Goal: Task Accomplishment & Management: Manage account settings

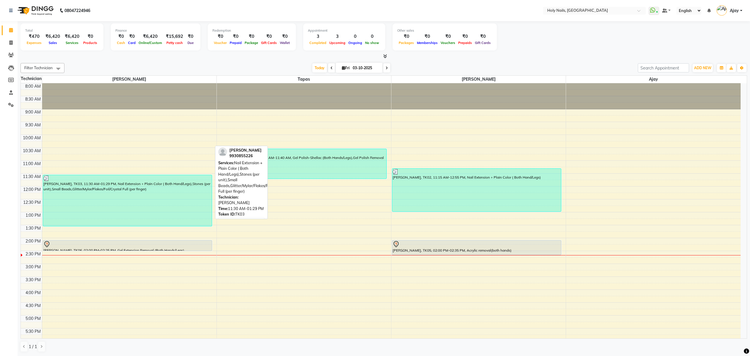
scroll to position [78, 0]
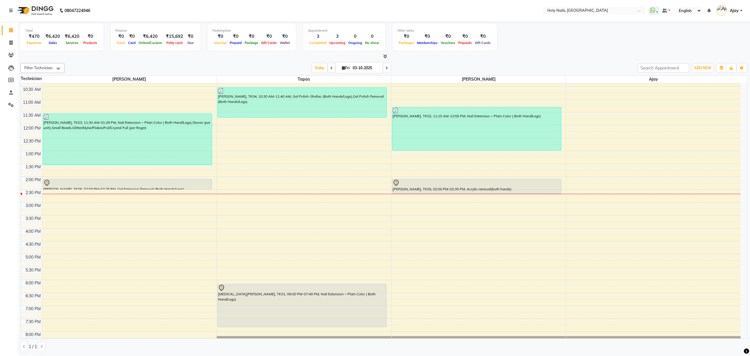
scroll to position [78, 0]
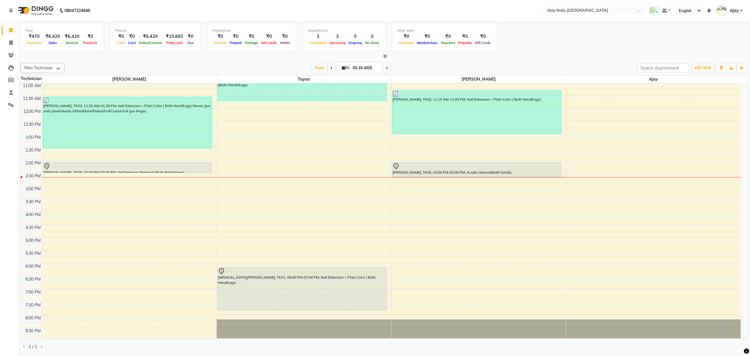
click at [280, 175] on div "8:00 AM 8:30 AM 9:00 AM 9:30 AM 10:00 AM 10:30 AM 11:00 AM 11:30 AM 12:00 PM 12…" at bounding box center [381, 172] width 720 height 335
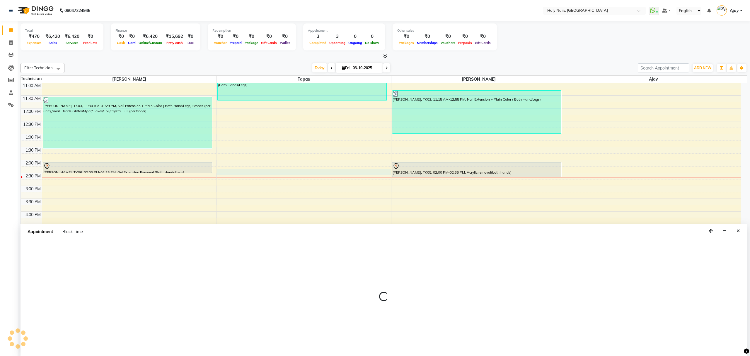
select select "43996"
select select "855"
select select "tentative"
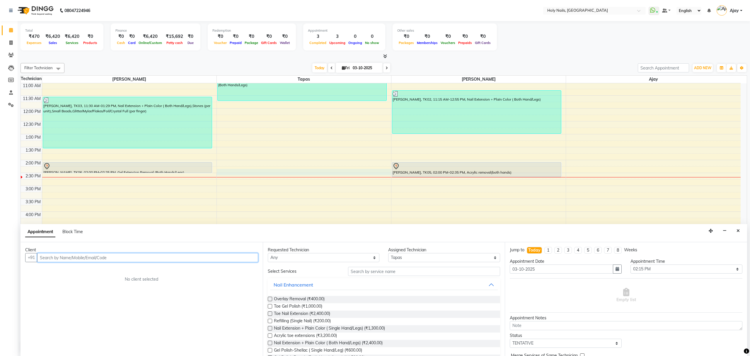
click at [208, 255] on input "text" at bounding box center [147, 257] width 221 height 9
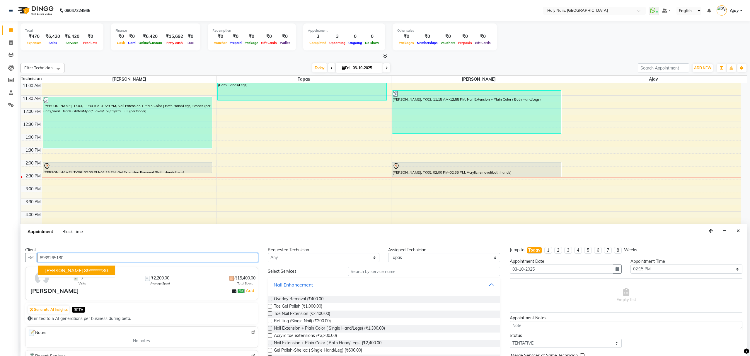
click at [87, 271] on ngb-highlight "89******80" at bounding box center [96, 270] width 24 height 6
type input "89******80"
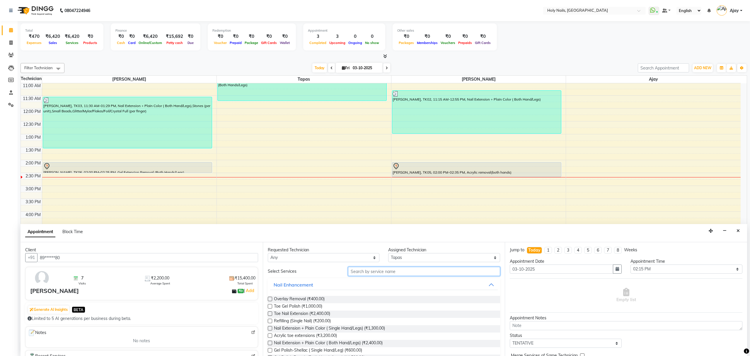
click at [414, 270] on input "text" at bounding box center [424, 271] width 152 height 9
type input "remov"
click at [270, 327] on label at bounding box center [270, 328] width 4 height 4
click at [270, 327] on input "checkbox" at bounding box center [270, 329] width 4 height 4
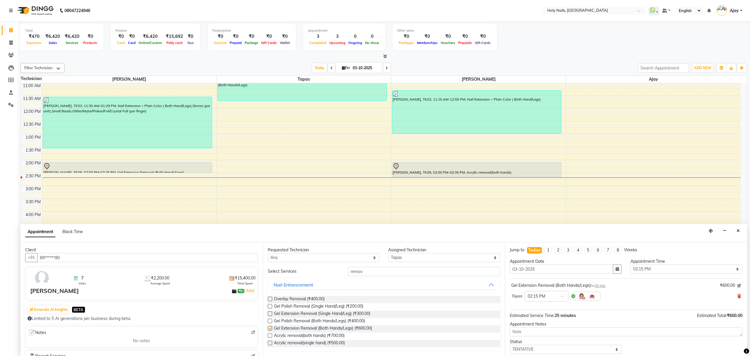
checkbox input "false"
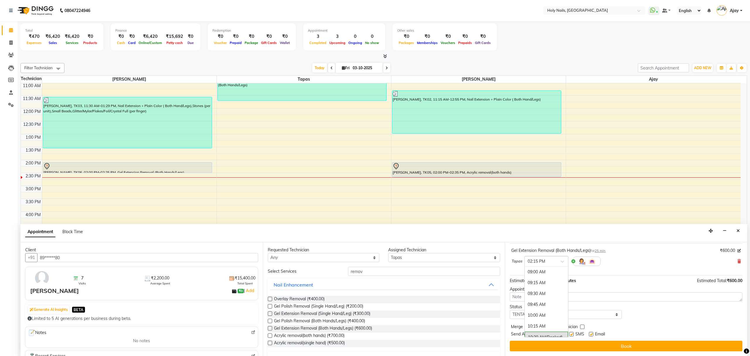
click at [562, 261] on span at bounding box center [564, 263] width 7 height 6
click at [547, 283] on div "02:30 PM" at bounding box center [546, 281] width 43 height 11
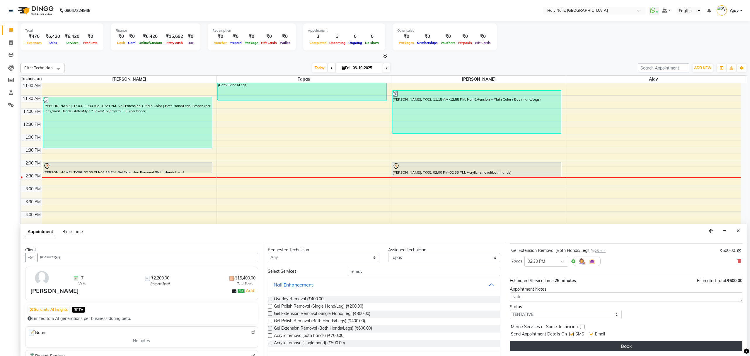
click at [646, 347] on button "Book" at bounding box center [626, 345] width 233 height 11
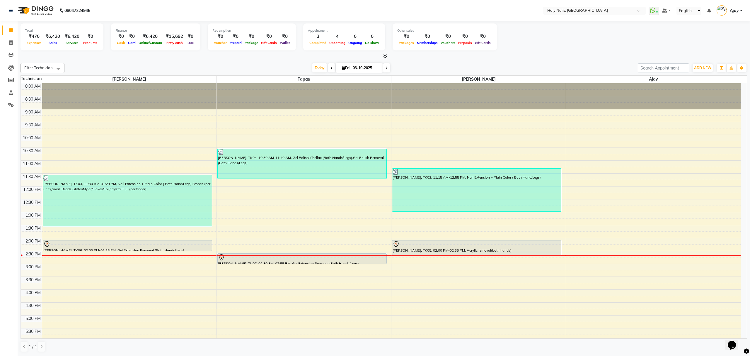
scroll to position [39, 0]
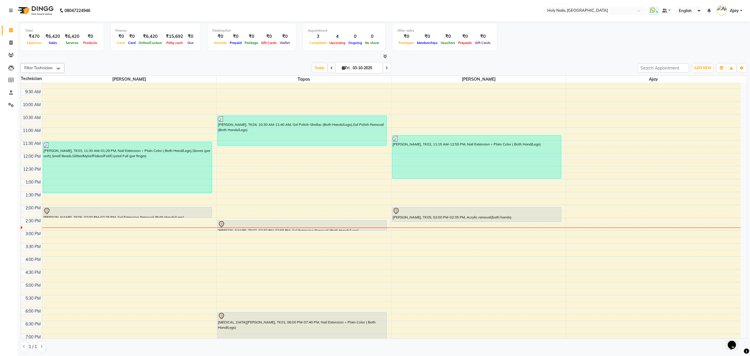
scroll to position [78, 0]
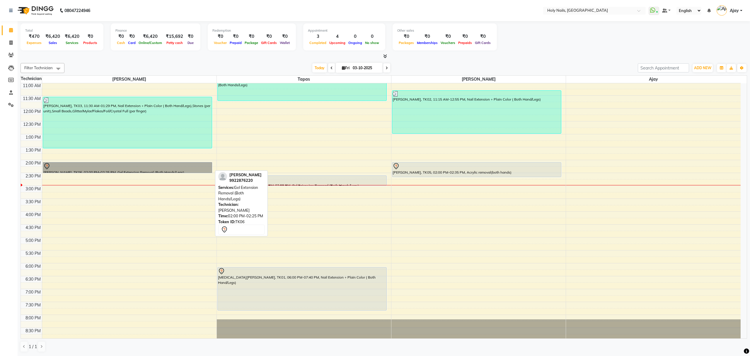
drag, startPoint x: 156, startPoint y: 170, endPoint x: 161, endPoint y: 170, distance: 4.7
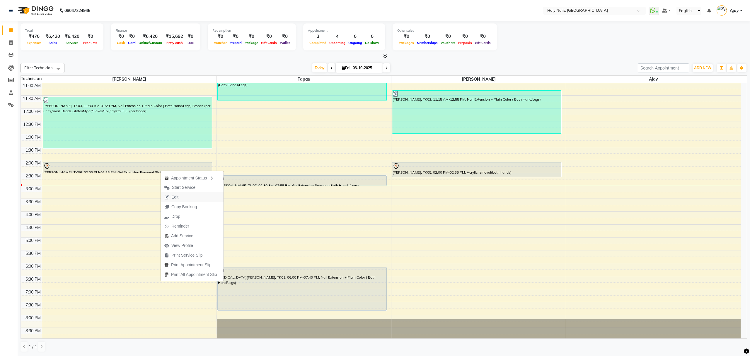
click at [203, 192] on button "Edit" at bounding box center [192, 197] width 63 height 10
select select "tentative"
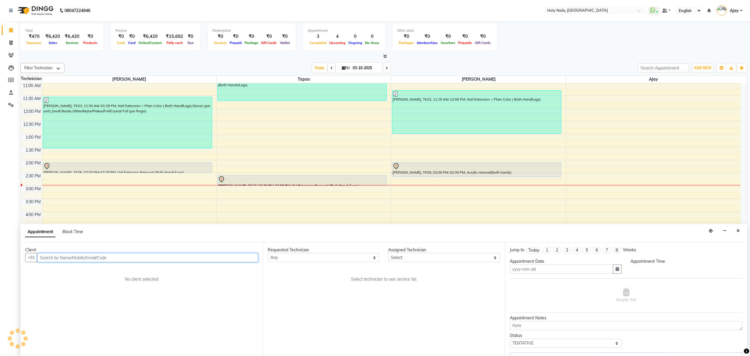
type input "03-10-2025"
select select "43997"
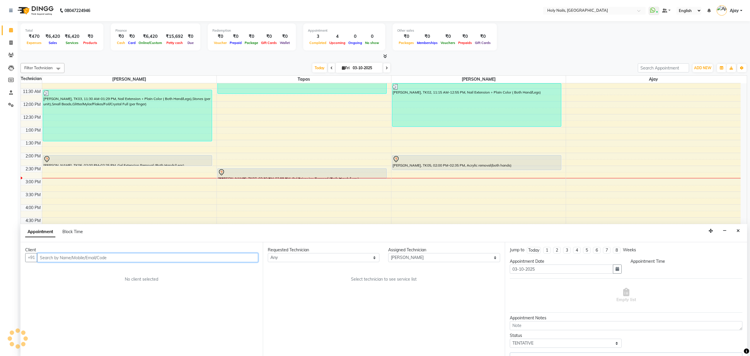
select select "840"
select select "2963"
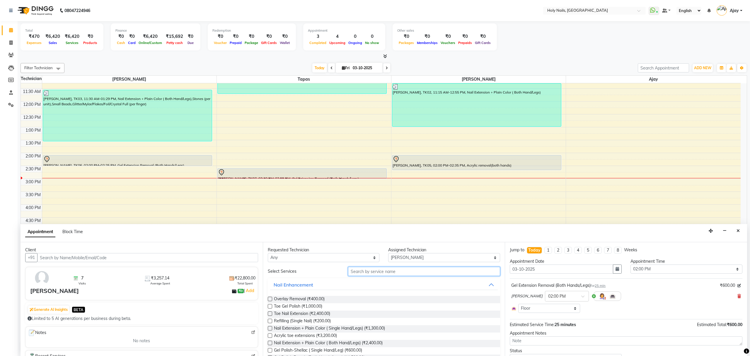
click at [422, 272] on input "text" at bounding box center [424, 271] width 152 height 9
type input "remov"
click at [270, 322] on label at bounding box center [270, 320] width 4 height 4
click at [270, 322] on input "checkbox" at bounding box center [270, 321] width 4 height 4
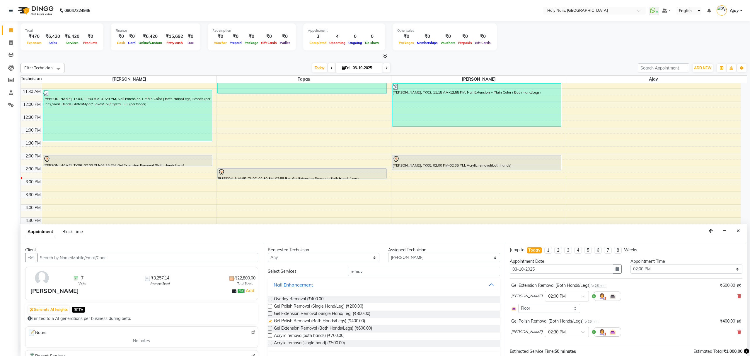
checkbox input "false"
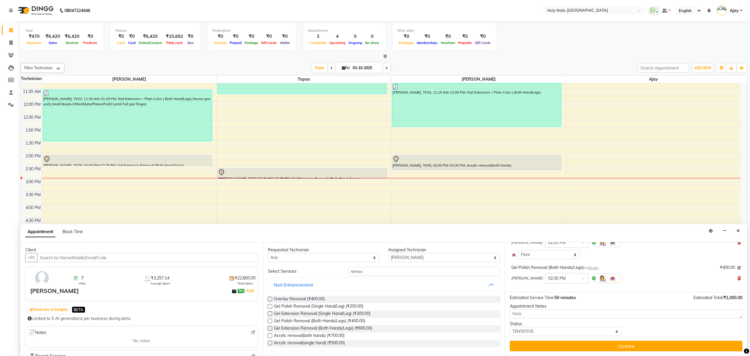
scroll to position [54, 0]
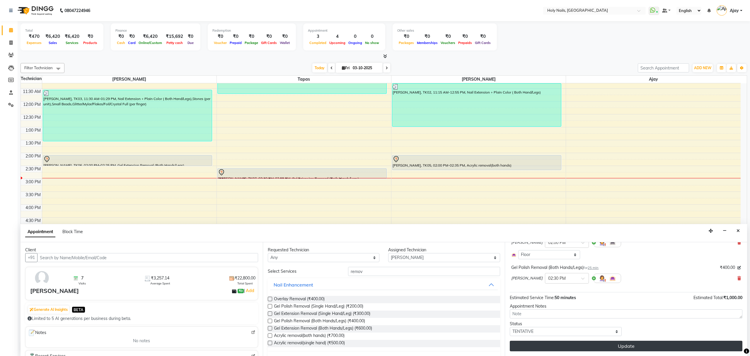
click at [600, 348] on button "Update" at bounding box center [626, 345] width 233 height 11
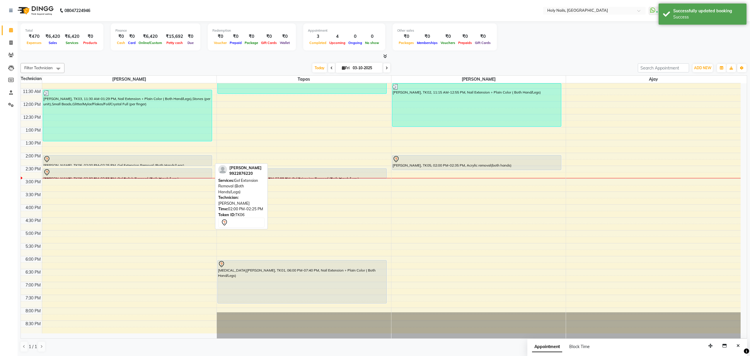
click at [134, 163] on div "[PERSON_NAME], TK06, 02:00 PM-02:25 PM, Gel Extension Removal (Both Hands/Legs)" at bounding box center [127, 160] width 169 height 10
select select "7"
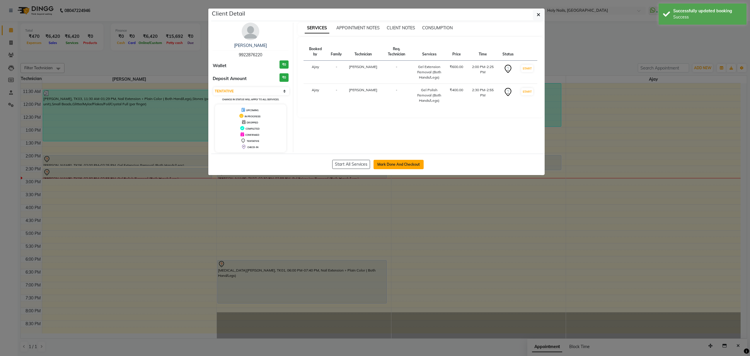
click at [396, 165] on button "Mark Done And Checkout" at bounding box center [398, 164] width 50 height 9
select select "service"
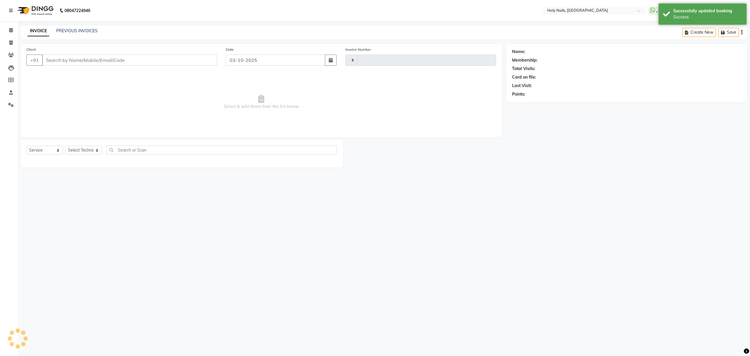
type input "0648"
select select "3"
select select "6066"
type input "99******20"
select select "43997"
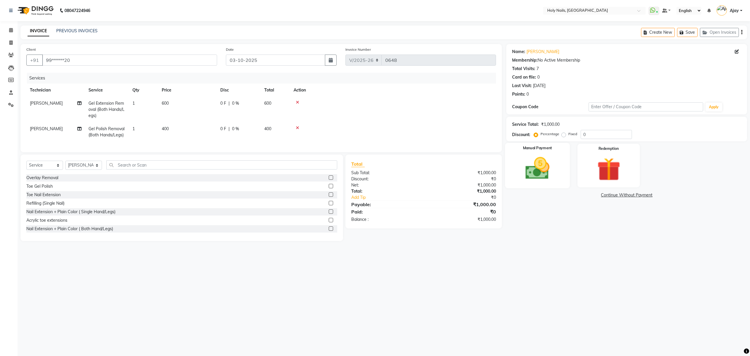
click at [534, 172] on img at bounding box center [538, 168] width 40 height 28
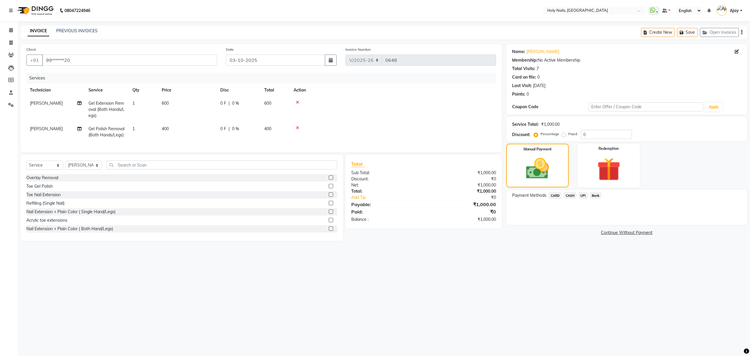
click at [583, 194] on span "UPI" at bounding box center [582, 195] width 9 height 7
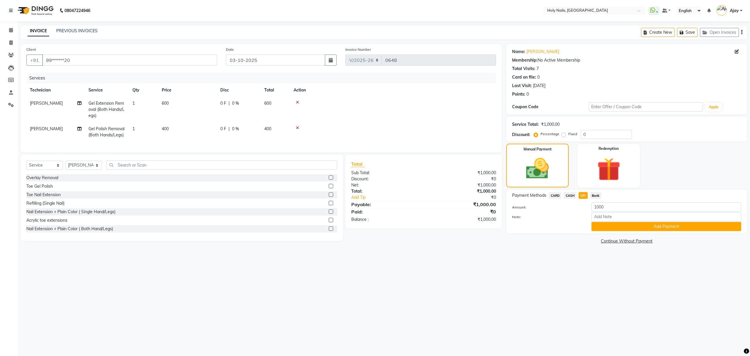
click at [568, 194] on span "CASH" at bounding box center [570, 195] width 13 height 7
click at [646, 226] on button "Add Payment" at bounding box center [666, 226] width 150 height 9
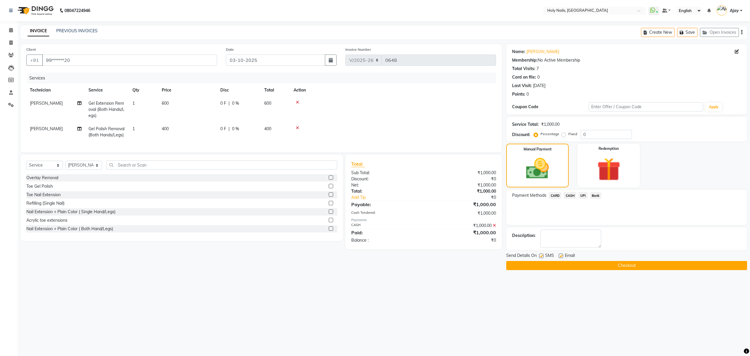
click at [606, 264] on button "Checkout" at bounding box center [626, 265] width 241 height 9
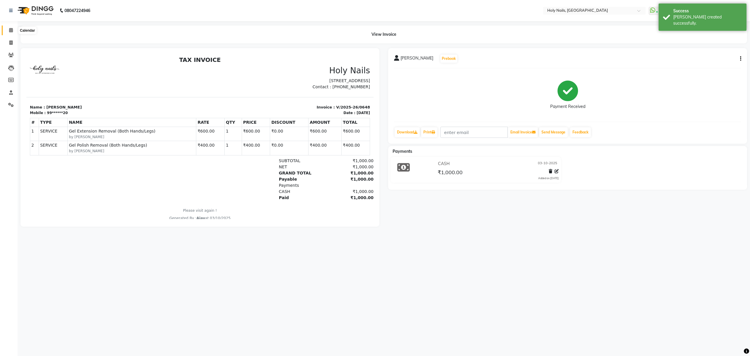
drag, startPoint x: 10, startPoint y: 31, endPoint x: 15, endPoint y: 32, distance: 5.4
click at [10, 31] on icon at bounding box center [11, 30] width 4 height 4
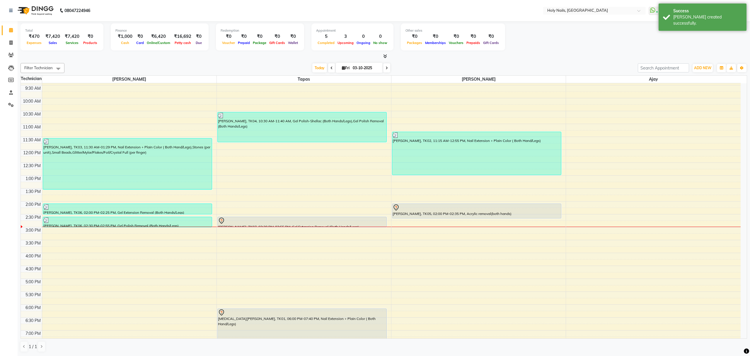
scroll to position [78, 0]
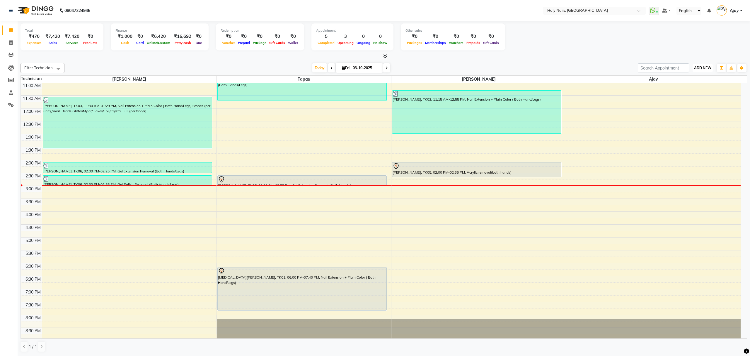
click at [703, 69] on span "ADD NEW" at bounding box center [702, 68] width 17 height 4
click at [689, 93] on link "Add Expense" at bounding box center [689, 95] width 46 height 8
select select "1"
select select "5048"
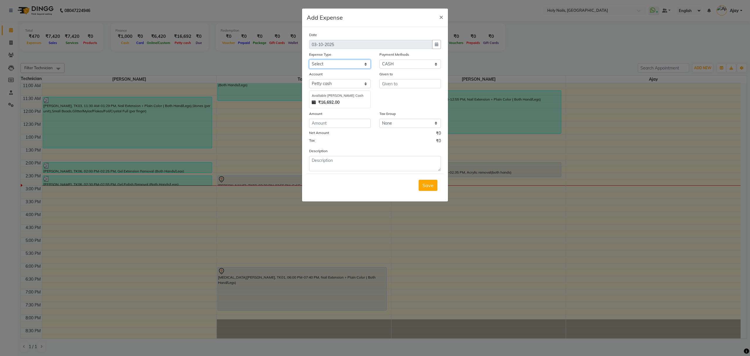
click at [367, 66] on select "Select Advance Salary Bank charges Car maintenance Cash transfer to bank Cash t…" at bounding box center [340, 63] width 62 height 9
select select "10610"
click at [309, 59] on select "Select Advance Salary Bank charges Car maintenance Cash transfer to bank Cash t…" at bounding box center [340, 63] width 62 height 9
click at [397, 83] on input "text" at bounding box center [410, 83] width 62 height 9
type input "c"
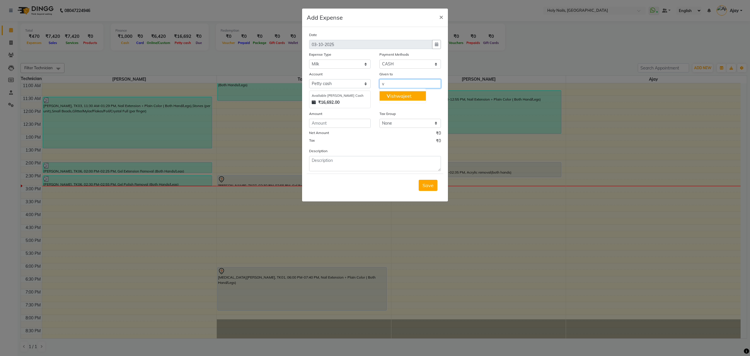
click at [401, 97] on ngb-highlight "V ishwajeet" at bounding box center [399, 96] width 25 height 6
type input "[PERSON_NAME]"
click at [362, 120] on input "number" at bounding box center [340, 123] width 62 height 9
type input "29"
click at [433, 183] on span "Save" at bounding box center [427, 185] width 11 height 6
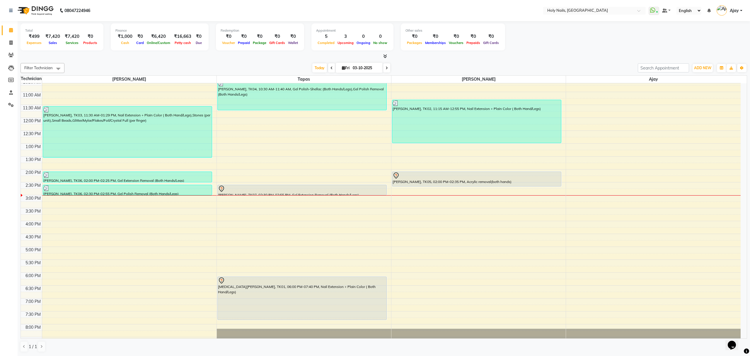
scroll to position [85, 0]
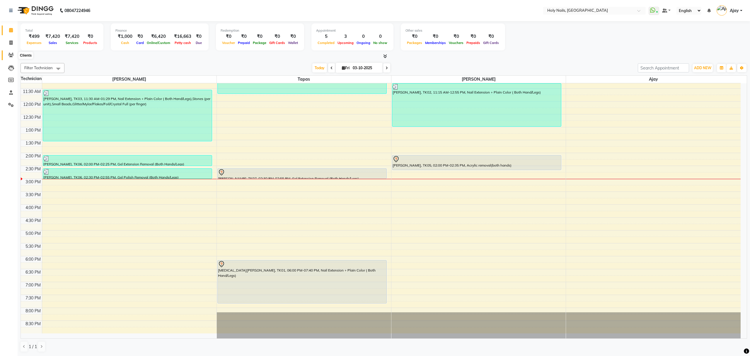
drag, startPoint x: 10, startPoint y: 54, endPoint x: 16, endPoint y: 61, distance: 9.2
click at [10, 54] on icon at bounding box center [11, 55] width 6 height 4
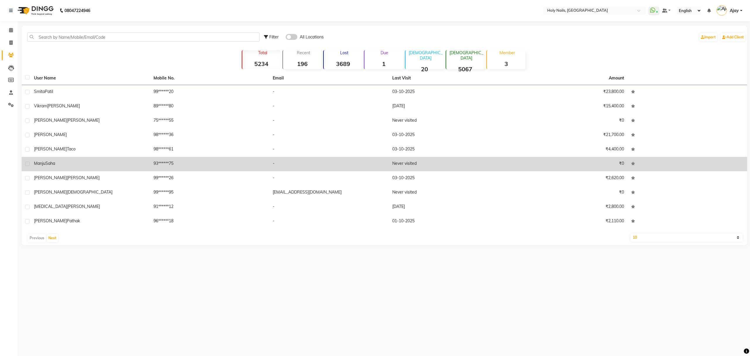
click at [140, 159] on td "Manju Saha" at bounding box center [90, 164] width 120 height 14
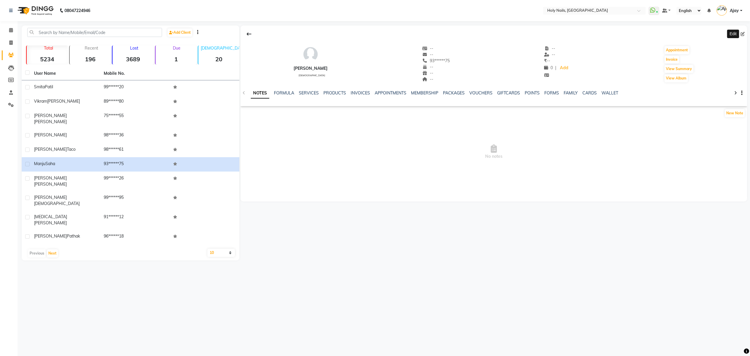
click at [742, 34] on icon at bounding box center [742, 34] width 4 height 4
select select "female"
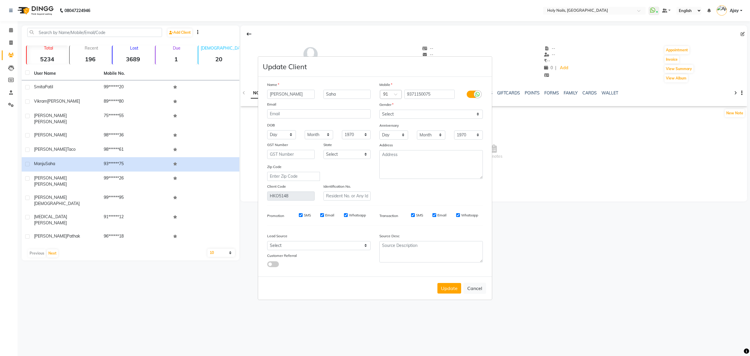
type input "Manjusha"
click at [361, 95] on input "Saha" at bounding box center [346, 94] width 47 height 9
type input "S"
type input "Nanda"
click at [454, 288] on button "Update" at bounding box center [449, 288] width 24 height 11
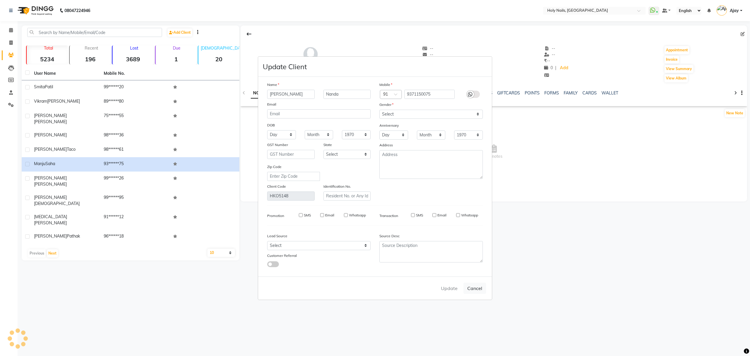
select select
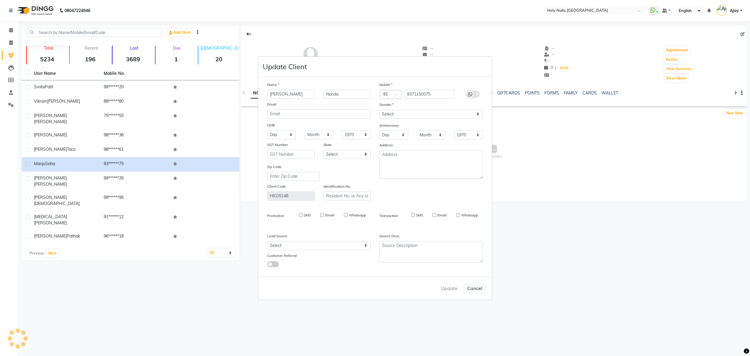
select select
checkbox input "false"
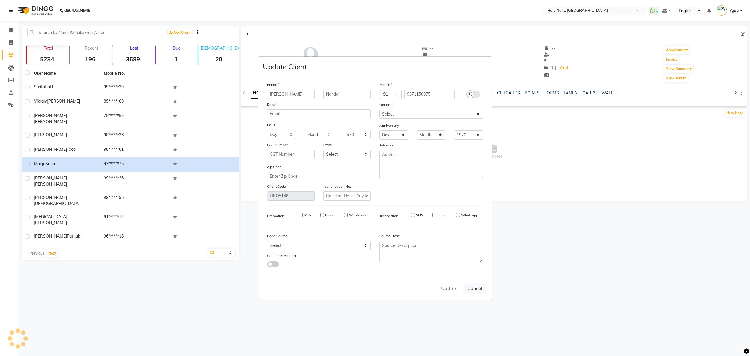
checkbox input "false"
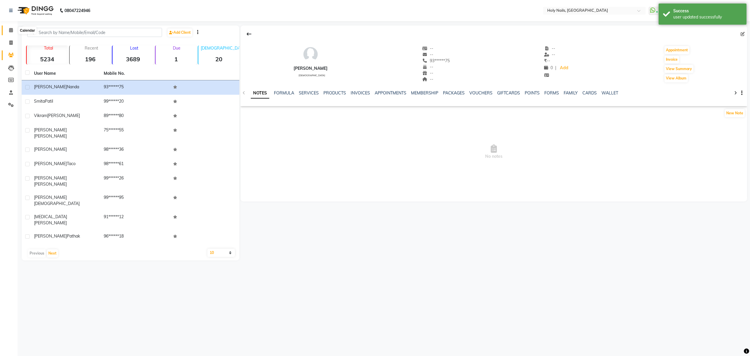
click at [13, 32] on span at bounding box center [11, 30] width 10 height 7
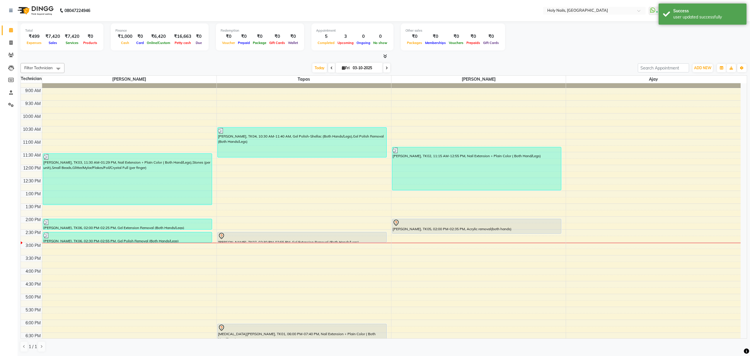
scroll to position [39, 0]
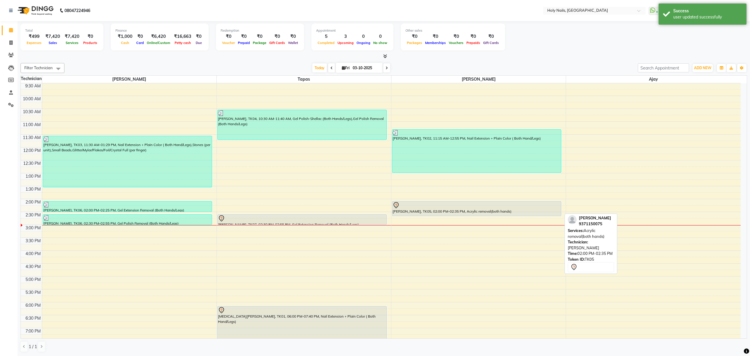
click at [479, 213] on div "[PERSON_NAME], TK05, 02:00 PM-02:35 PM, Acrylic removal(both hands)" at bounding box center [476, 208] width 169 height 14
select select "7"
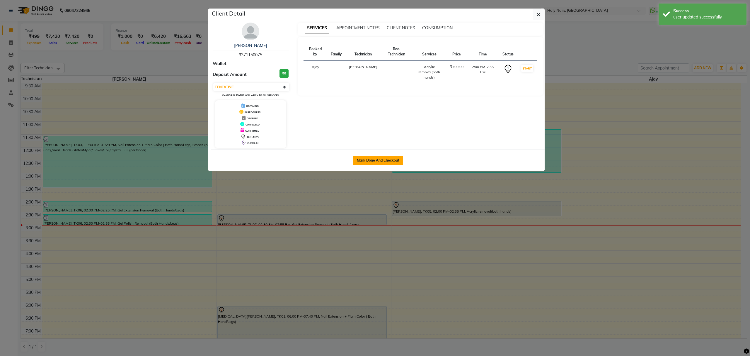
click at [372, 160] on button "Mark Done And Checkout" at bounding box center [378, 160] width 50 height 9
select select "service"
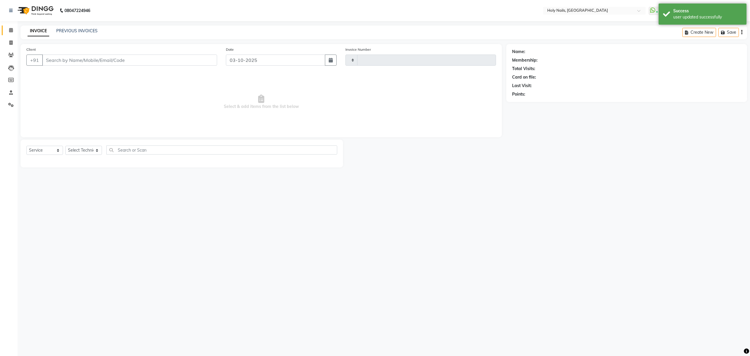
type input "0649"
select select "3"
select select "6066"
type input "93******75"
select select "62064"
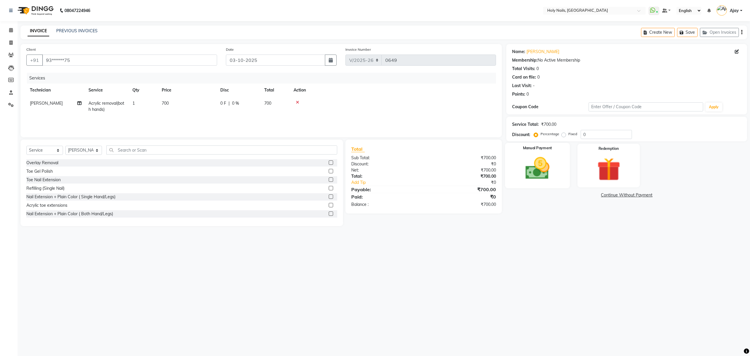
click at [534, 163] on img at bounding box center [538, 168] width 40 height 28
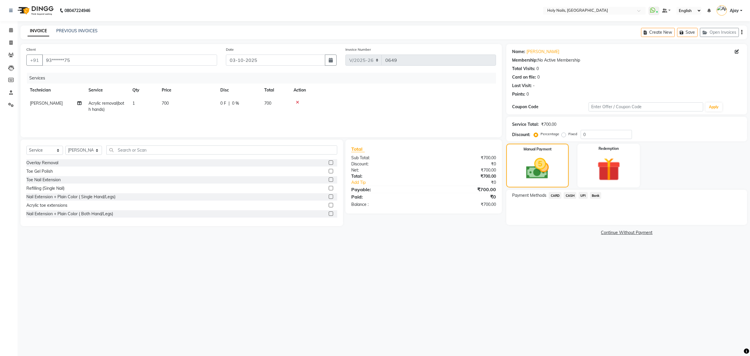
click at [584, 195] on span "UPI" at bounding box center [582, 195] width 9 height 7
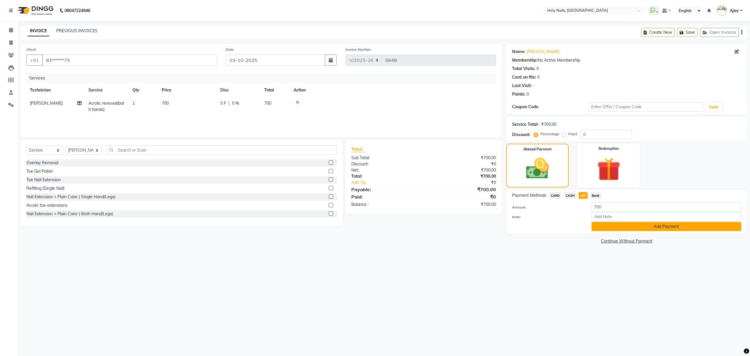
click at [631, 227] on button "Add Payment" at bounding box center [666, 226] width 150 height 9
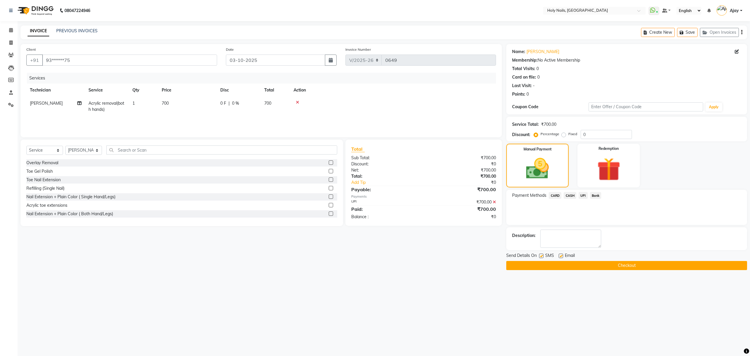
click at [612, 272] on main "INVOICE PREVIOUS INVOICES Create New Save Open Invoices Client +91 93******75 D…" at bounding box center [384, 151] width 732 height 253
click at [613, 267] on button "Checkout" at bounding box center [626, 265] width 241 height 9
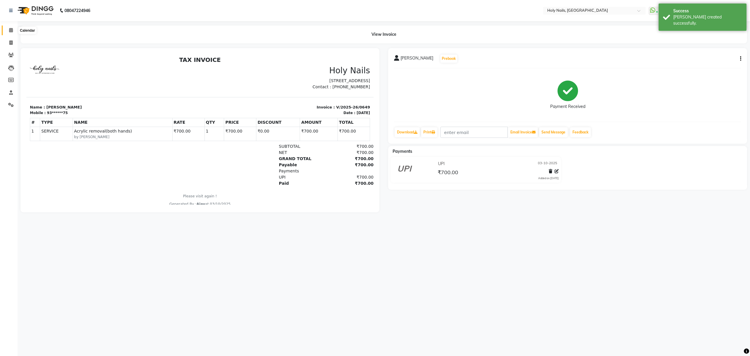
click at [12, 31] on icon at bounding box center [11, 30] width 4 height 4
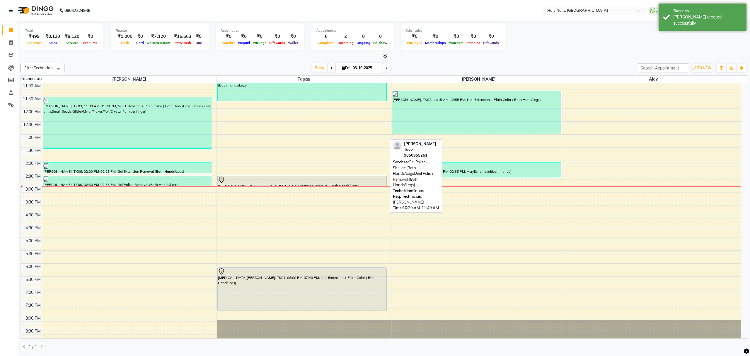
scroll to position [78, 0]
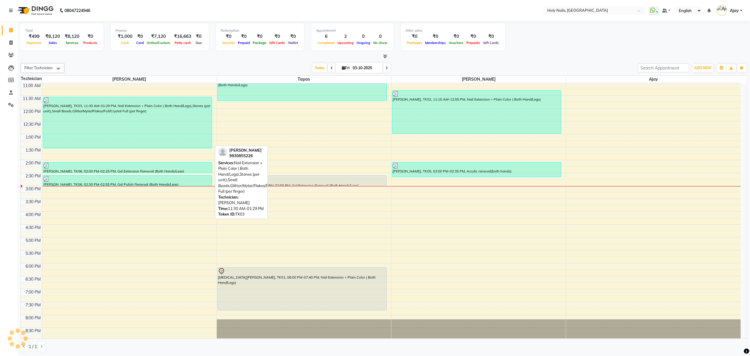
click at [166, 120] on div "[PERSON_NAME], TK03, 11:30 AM-01:29 PM, Nail Extension + Plain Color ( Both Han…" at bounding box center [127, 122] width 169 height 51
select select "3"
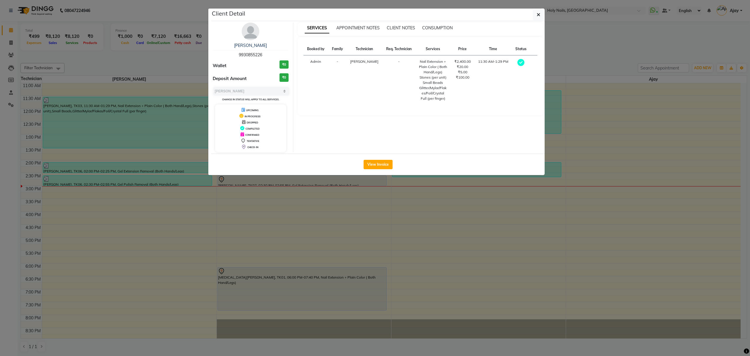
click at [380, 167] on button "View Invoice" at bounding box center [378, 164] width 29 height 9
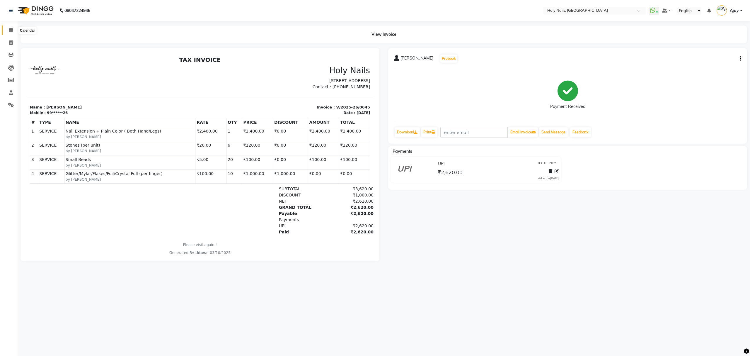
click at [12, 29] on icon at bounding box center [11, 30] width 4 height 4
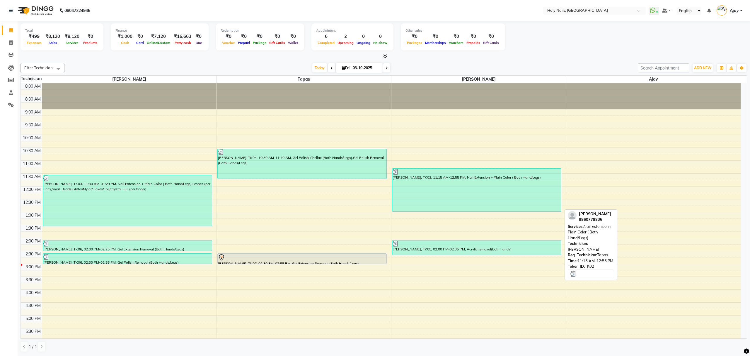
click at [468, 188] on div "[PERSON_NAME], TK02, 11:15 AM-12:55 PM, Nail Extension + Plain Color ( Both Han…" at bounding box center [476, 189] width 169 height 43
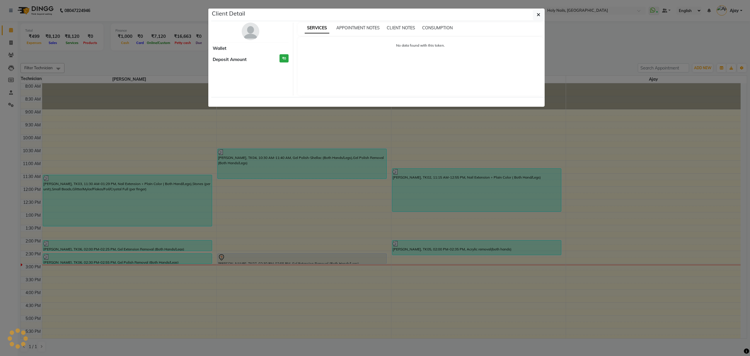
select select "3"
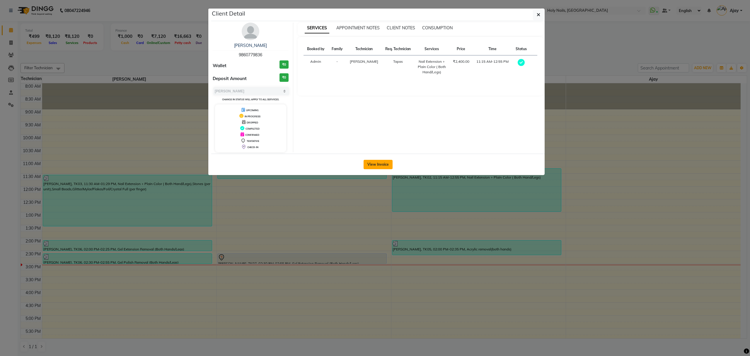
click at [375, 166] on button "View Invoice" at bounding box center [378, 164] width 29 height 9
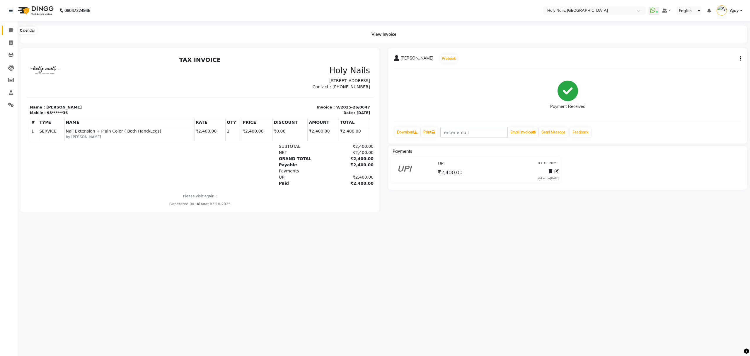
click at [8, 31] on span at bounding box center [11, 30] width 10 height 7
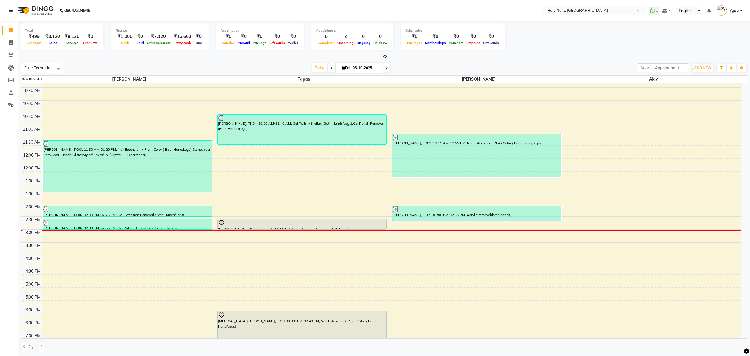
scroll to position [78, 0]
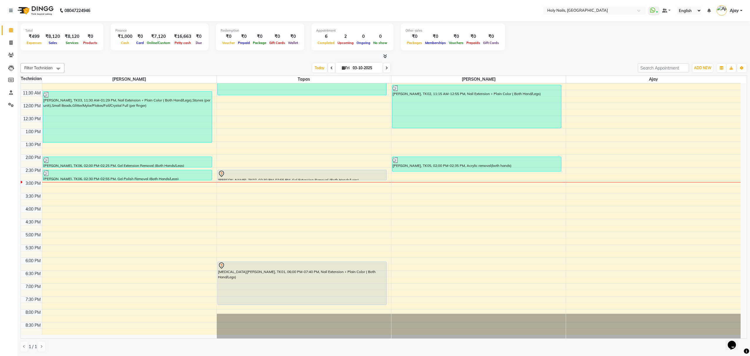
scroll to position [85, 0]
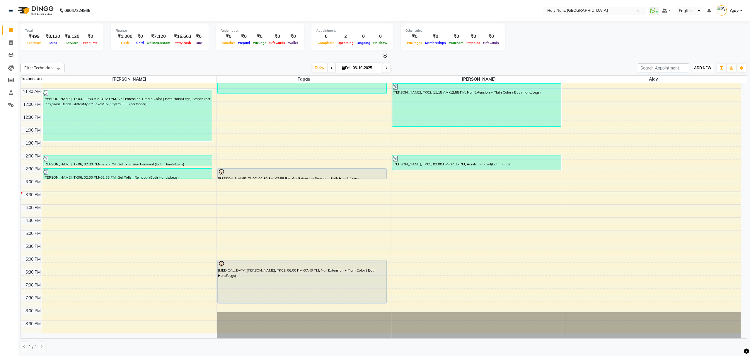
click at [704, 70] on span "ADD NEW" at bounding box center [702, 68] width 17 height 4
click at [692, 95] on link "Add Expense" at bounding box center [689, 95] width 46 height 8
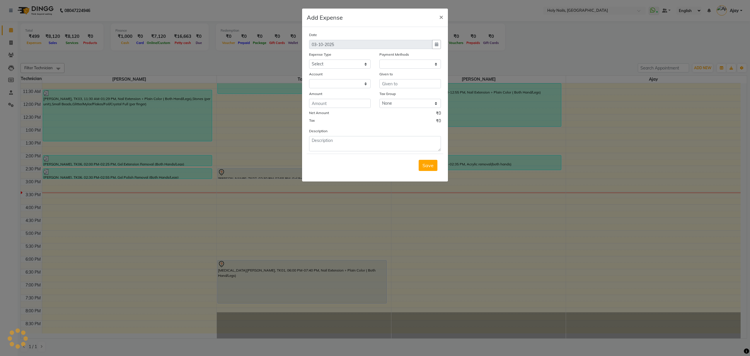
select select "1"
select select "5048"
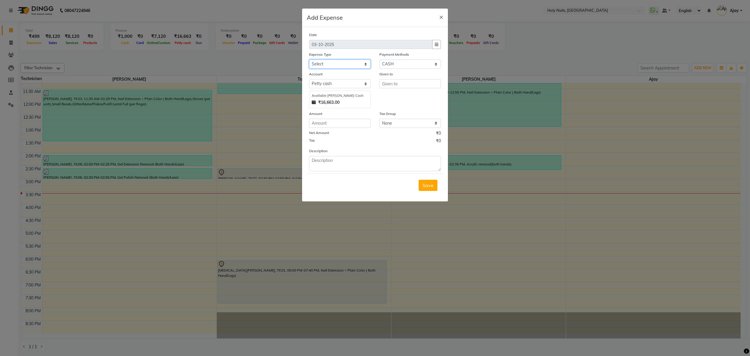
click at [366, 62] on select "Select Advance Salary Bank charges Car maintenance Cash transfer to bank Cash t…" at bounding box center [340, 63] width 62 height 9
select select "10676"
click at [309, 59] on select "Select Advance Salary Bank charges Car maintenance Cash transfer to bank Cash t…" at bounding box center [340, 63] width 62 height 9
click at [410, 88] on div "Given to" at bounding box center [410, 89] width 70 height 37
click at [408, 87] on input "text" at bounding box center [410, 83] width 62 height 9
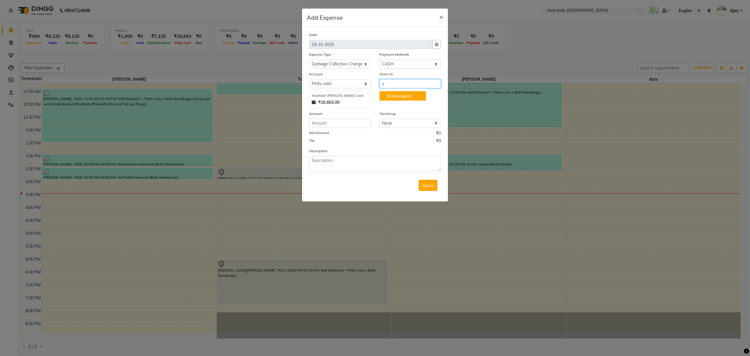
click at [406, 94] on ngb-highlight "V ishwajeet" at bounding box center [399, 96] width 25 height 6
type input "[PERSON_NAME]"
click at [334, 126] on input "number" at bounding box center [340, 123] width 62 height 9
type input "150"
click at [428, 184] on span "Save" at bounding box center [427, 185] width 11 height 6
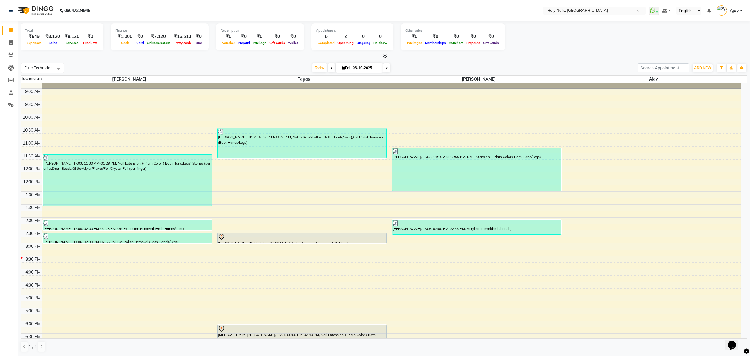
scroll to position [39, 0]
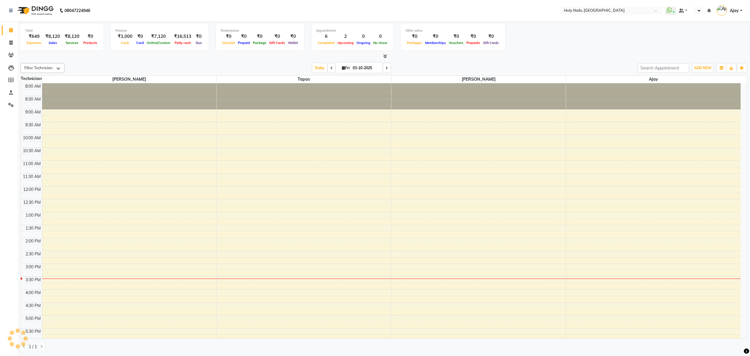
select select "en"
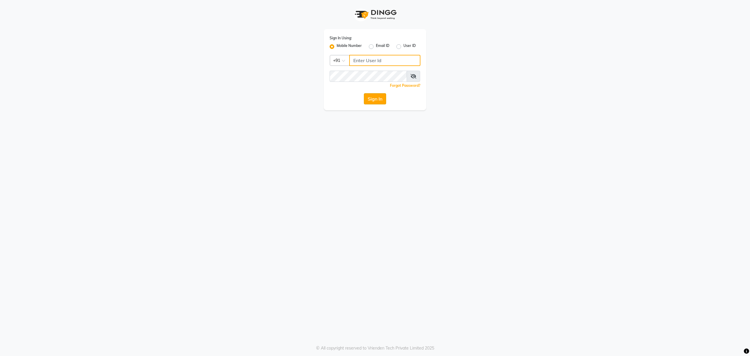
type input "8010688556"
click at [372, 103] on button "Sign In" at bounding box center [375, 98] width 22 height 11
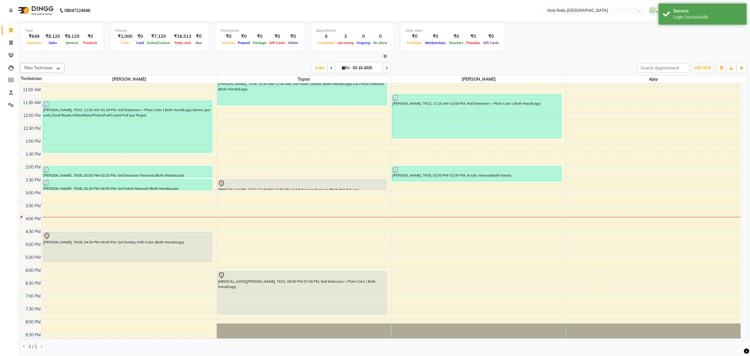
scroll to position [78, 0]
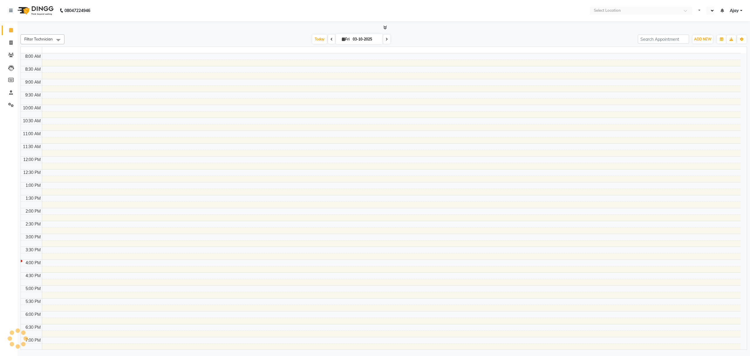
select select "en"
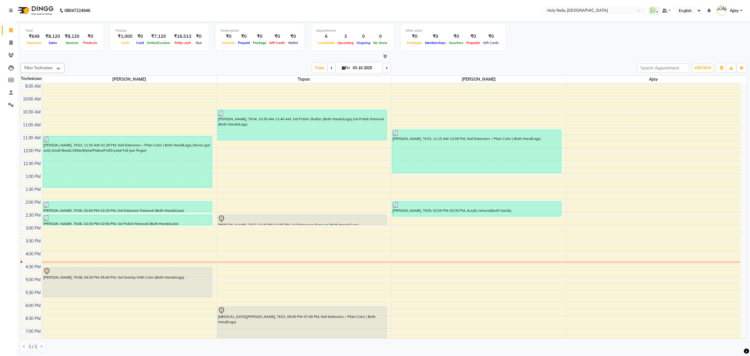
scroll to position [46, 0]
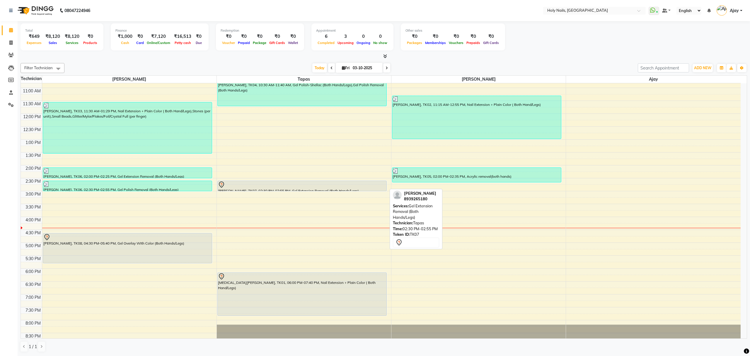
click at [338, 185] on div at bounding box center [302, 184] width 168 height 7
select select "7"
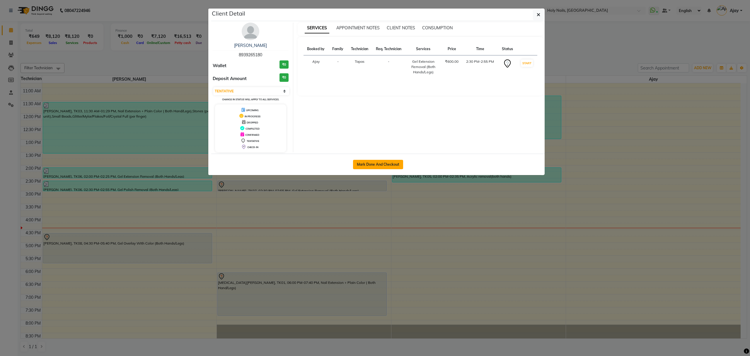
click at [372, 167] on button "Mark Done And Checkout" at bounding box center [378, 164] width 50 height 9
select select "6066"
select select "service"
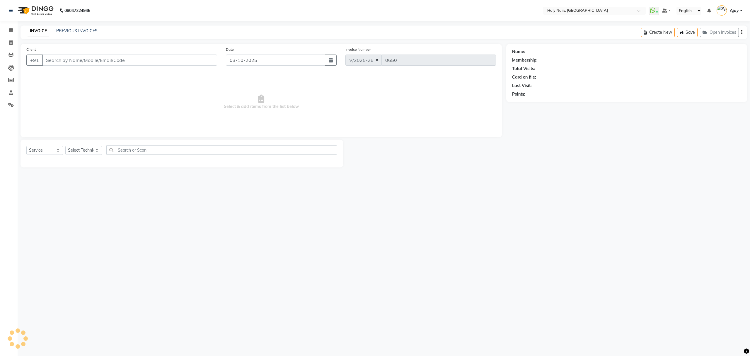
type input "89******80"
select select "43996"
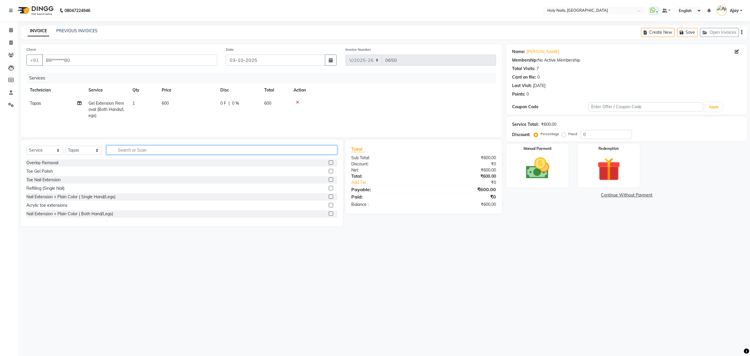
click at [286, 152] on input "text" at bounding box center [221, 149] width 231 height 9
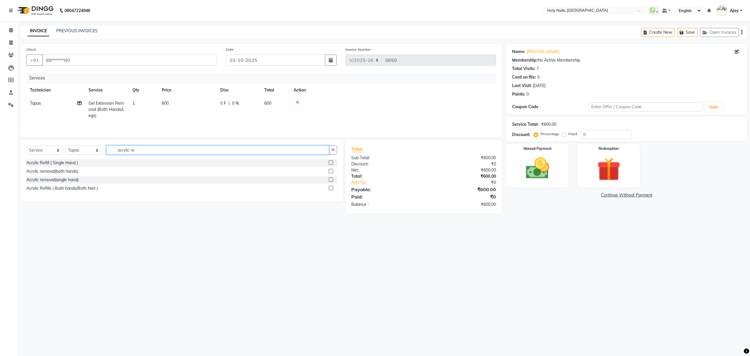
type input "acrylic re"
click at [331, 173] on label at bounding box center [331, 171] width 4 height 4
click at [331, 173] on input "checkbox" at bounding box center [331, 171] width 4 height 4
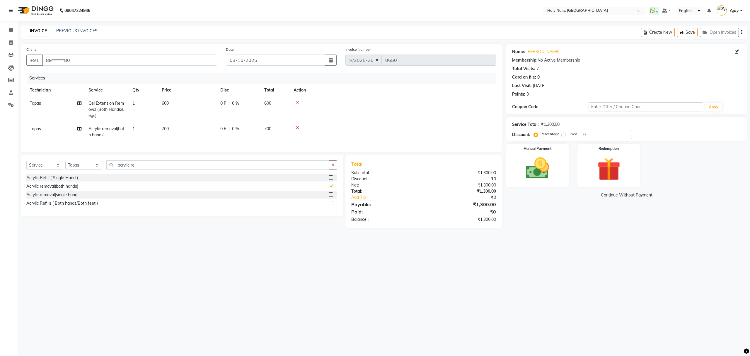
checkbox input "false"
click at [299, 100] on icon at bounding box center [297, 102] width 3 height 4
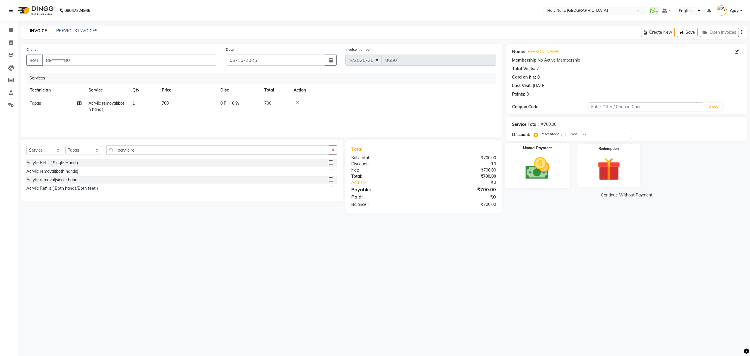
click at [545, 169] on img at bounding box center [538, 168] width 40 height 28
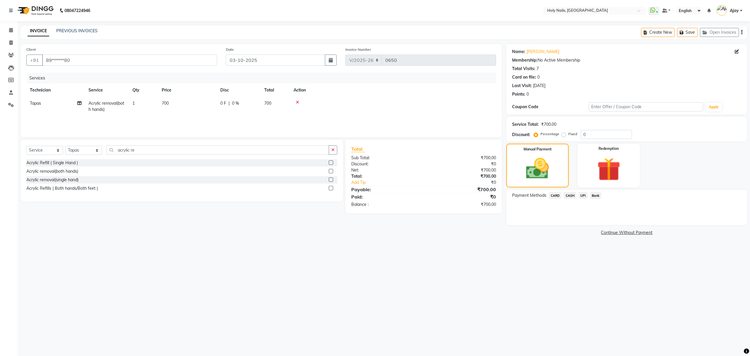
click at [580, 195] on span "UPI" at bounding box center [582, 195] width 9 height 7
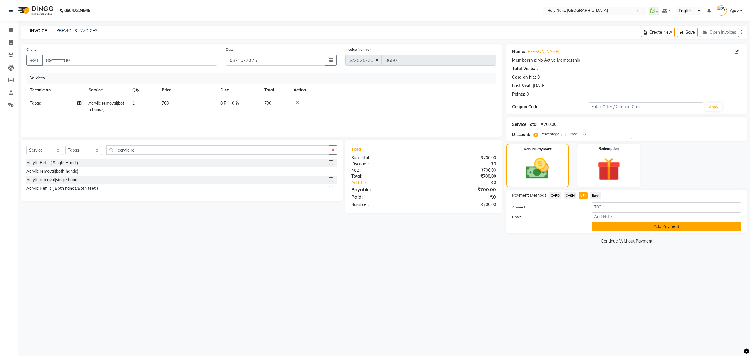
click at [658, 230] on button "Add Payment" at bounding box center [666, 226] width 150 height 9
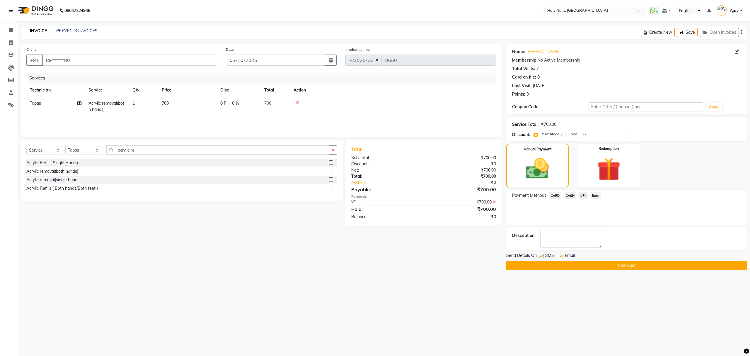
click at [651, 268] on button "Checkout" at bounding box center [626, 265] width 241 height 9
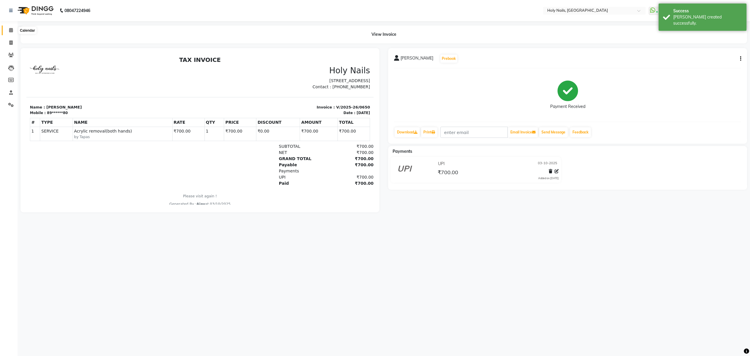
click at [12, 28] on icon at bounding box center [11, 30] width 4 height 4
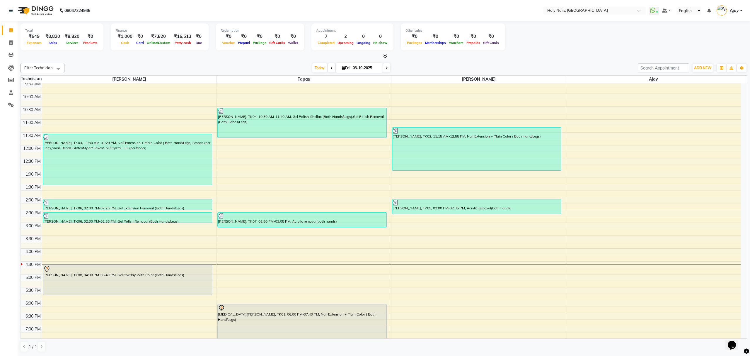
scroll to position [85, 0]
